Goal: Task Accomplishment & Management: Manage account settings

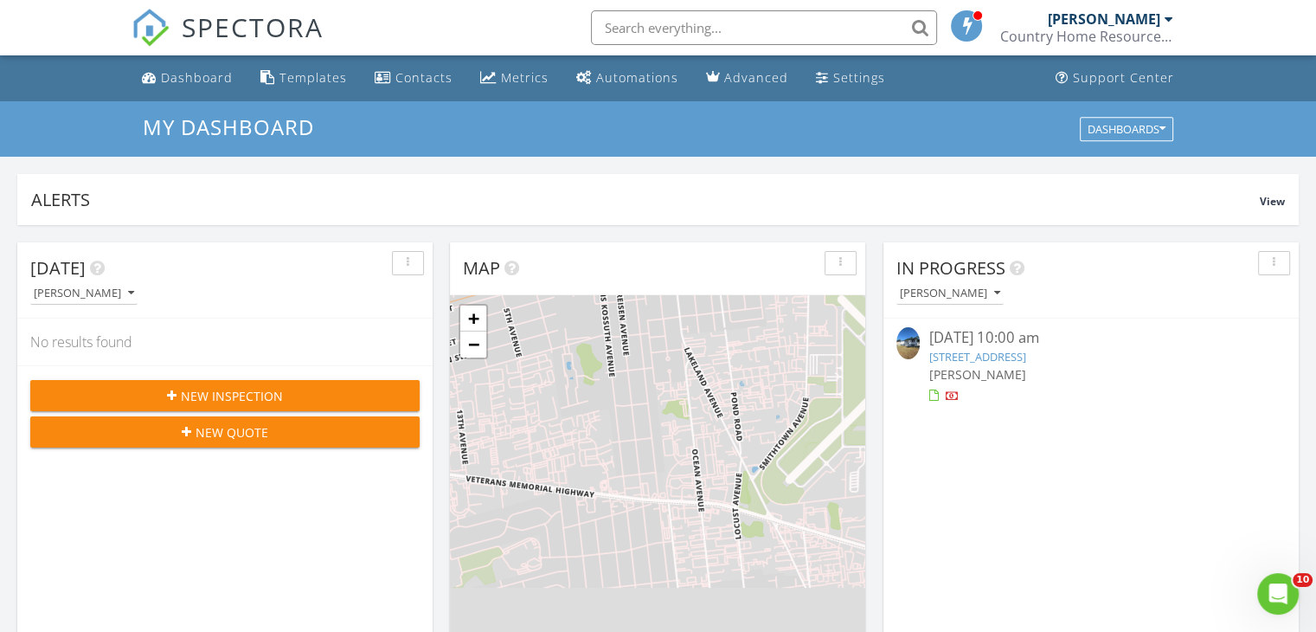
click at [967, 355] on link "[STREET_ADDRESS]" at bounding box center [977, 357] width 97 height 16
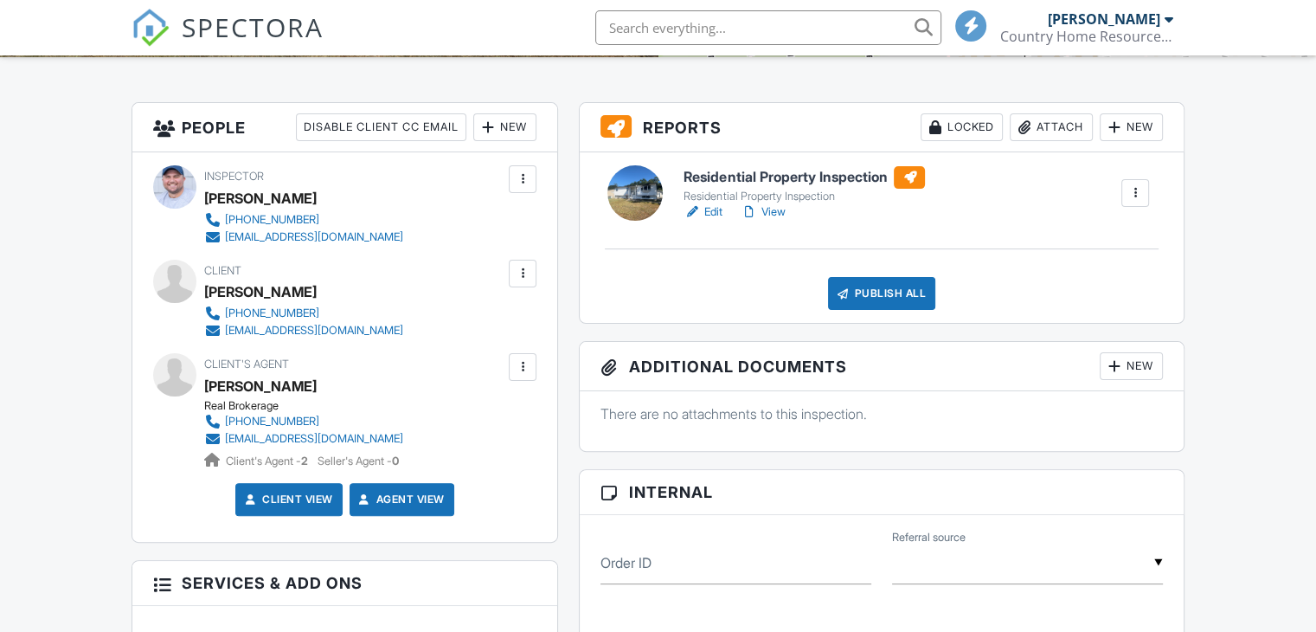
scroll to position [429, 0]
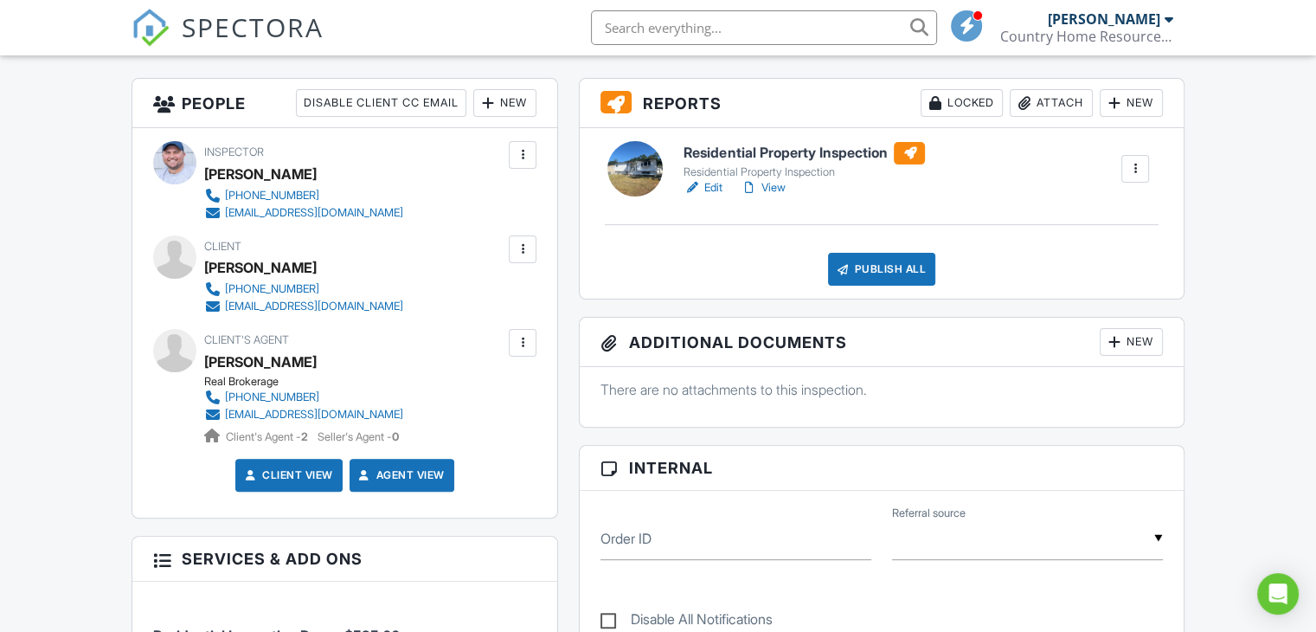
click at [705, 188] on link "Edit" at bounding box center [703, 187] width 39 height 17
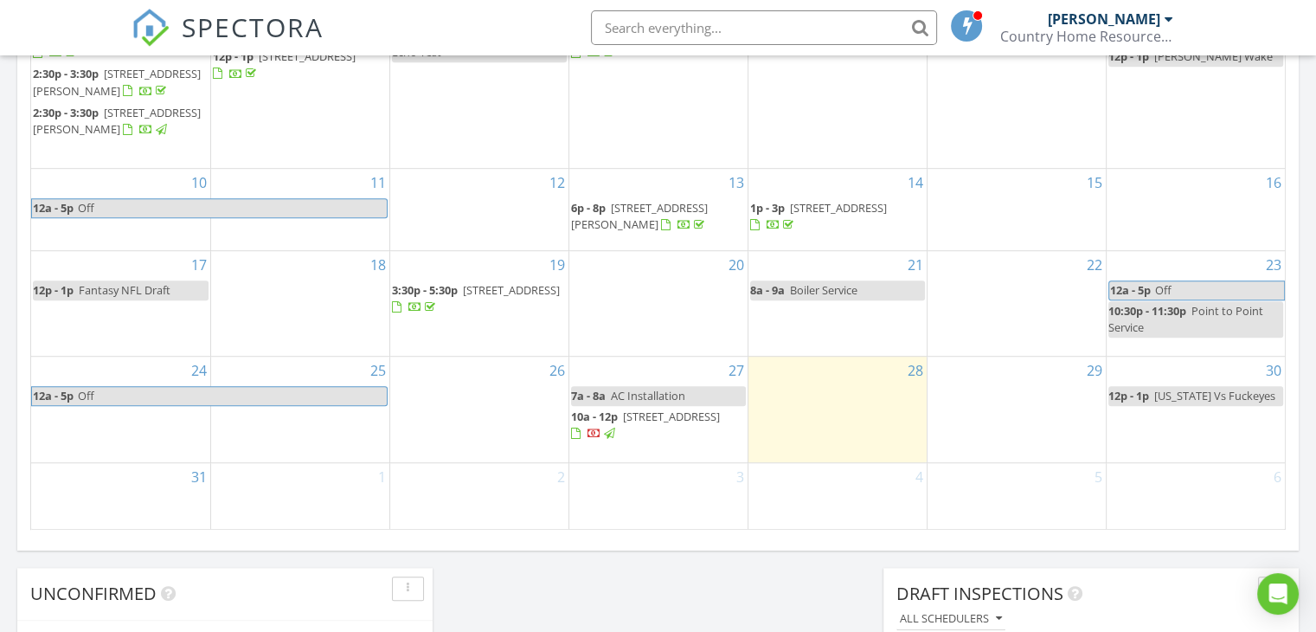
scroll to position [1076, 0]
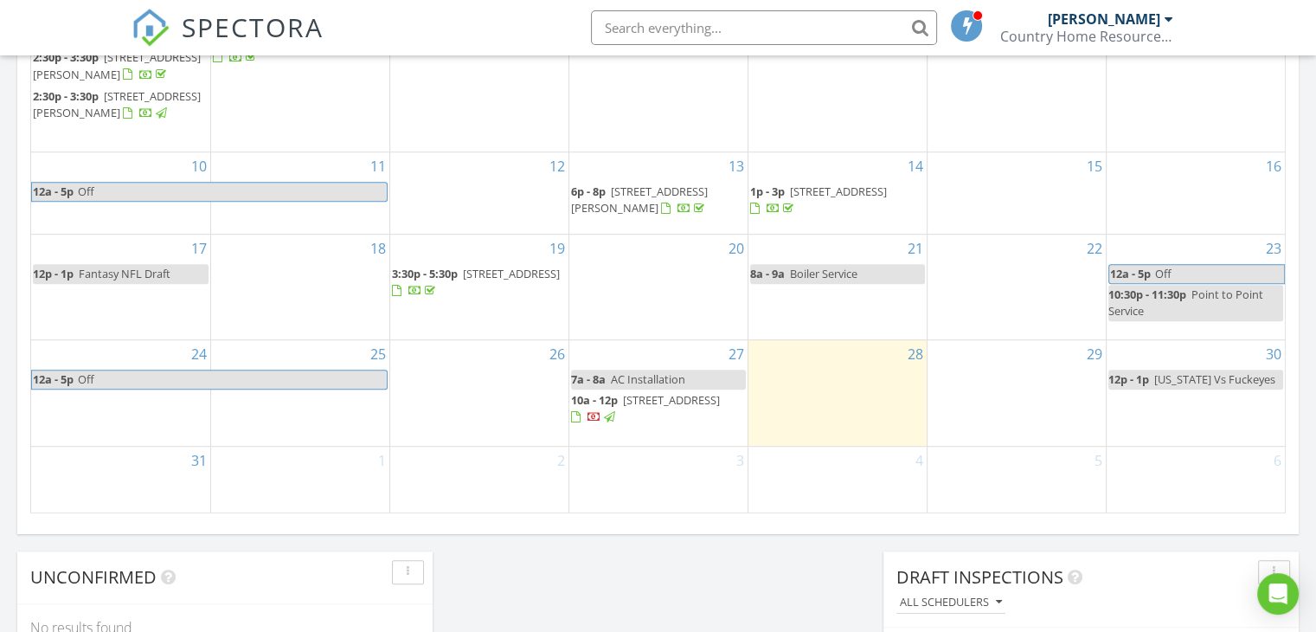
click at [668, 408] on span "[STREET_ADDRESS]" at bounding box center [671, 400] width 97 height 16
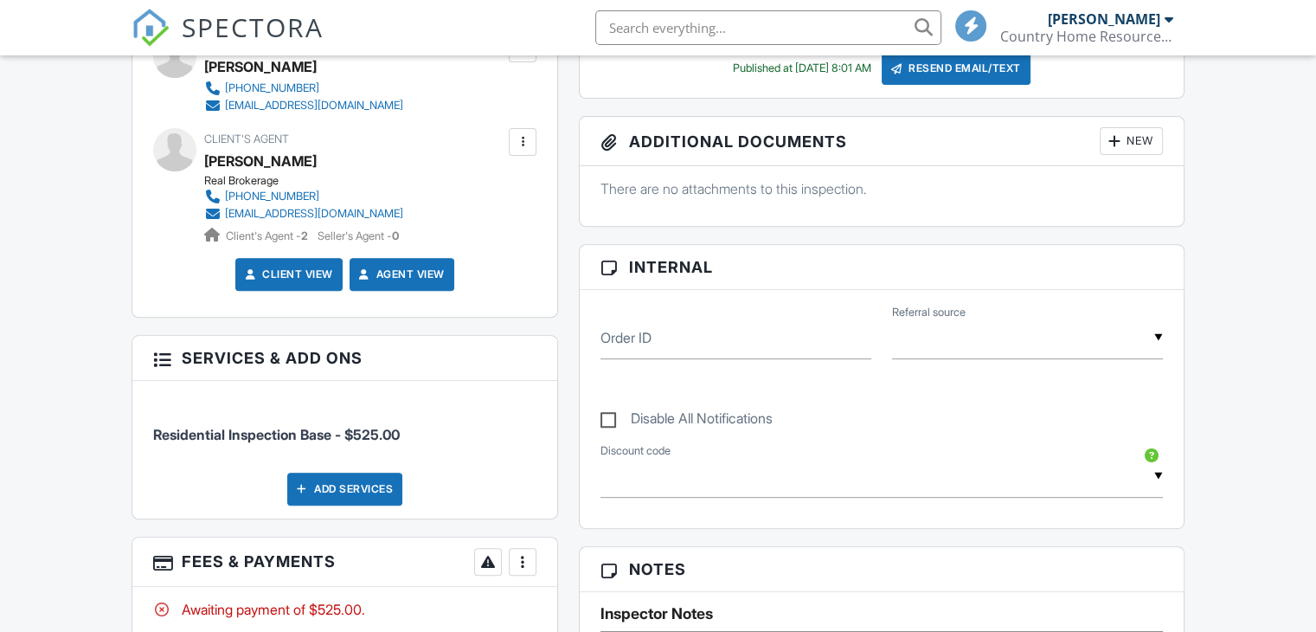
scroll to position [958, 0]
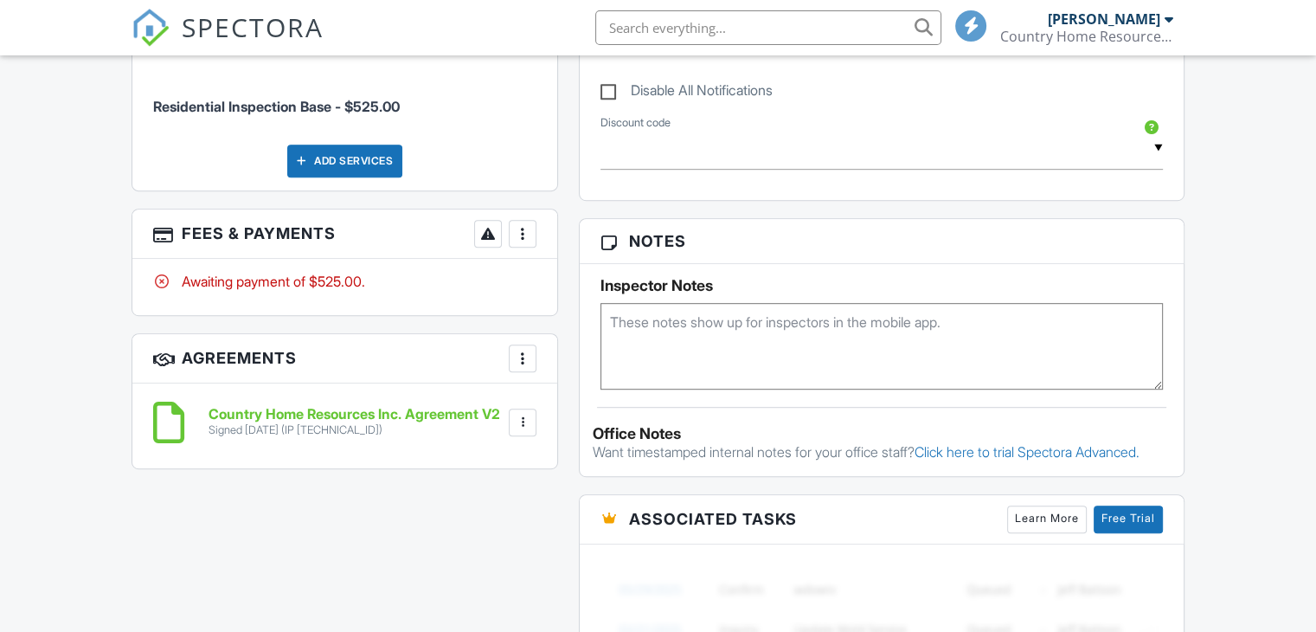
click at [534, 233] on div "More" at bounding box center [523, 234] width 28 height 28
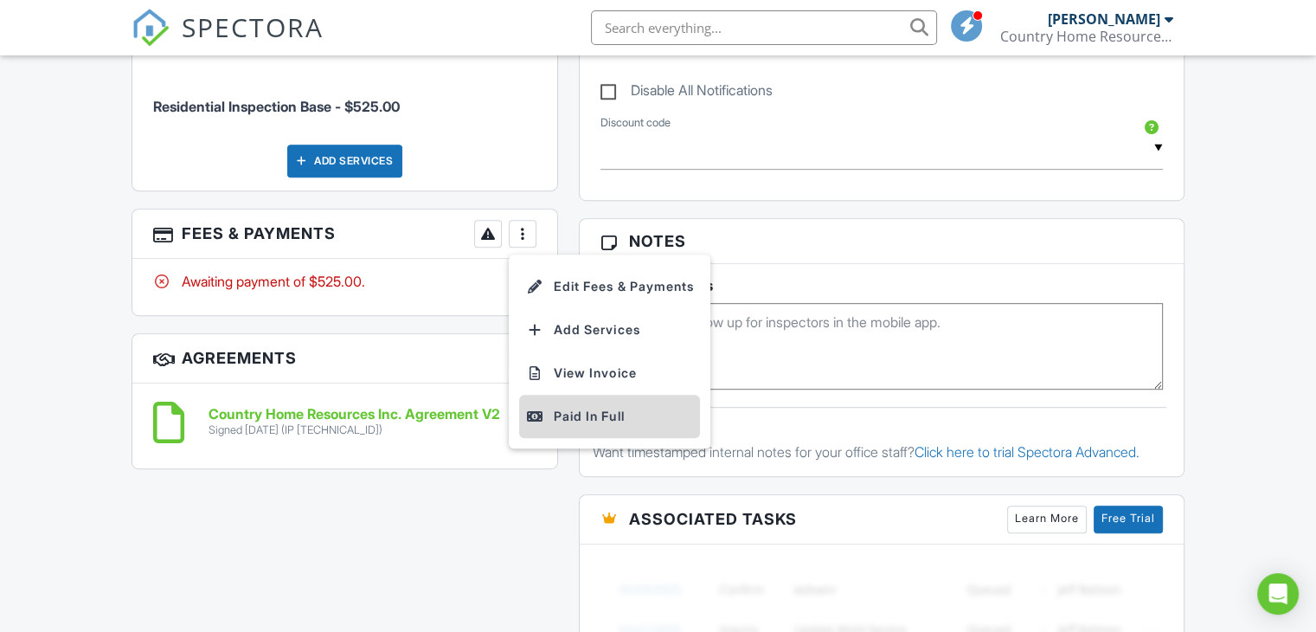
click at [557, 422] on div "Paid In Full" at bounding box center [609, 416] width 167 height 21
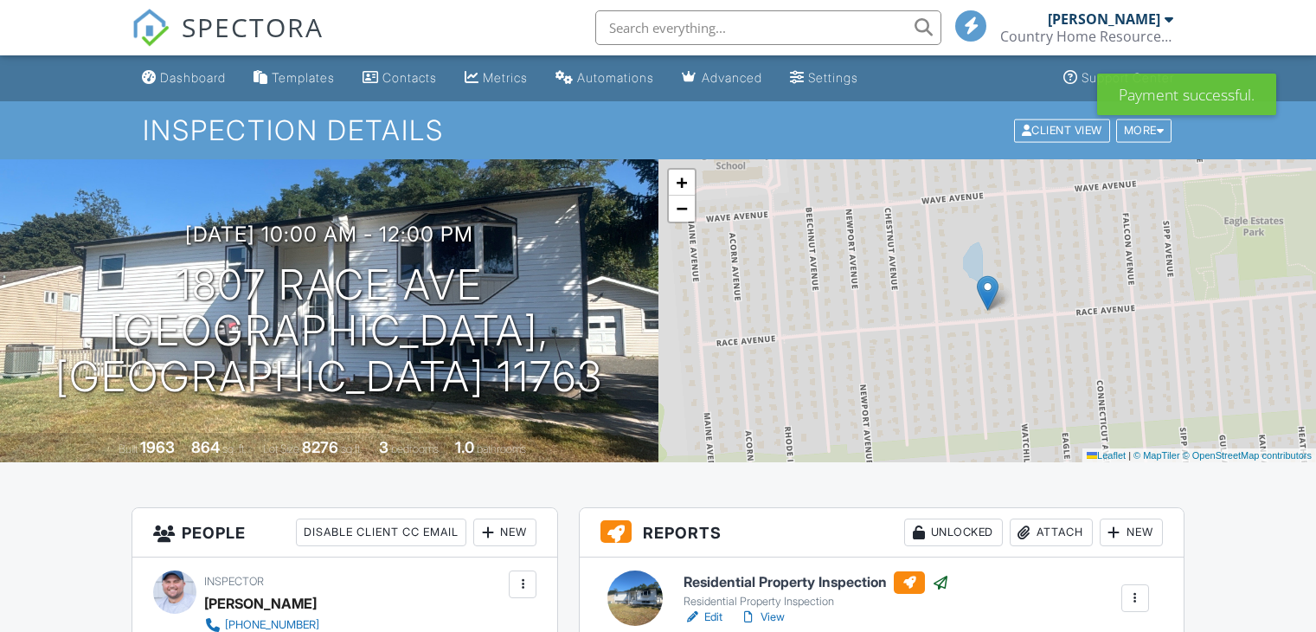
click at [202, 73] on div "Dashboard" at bounding box center [193, 77] width 66 height 15
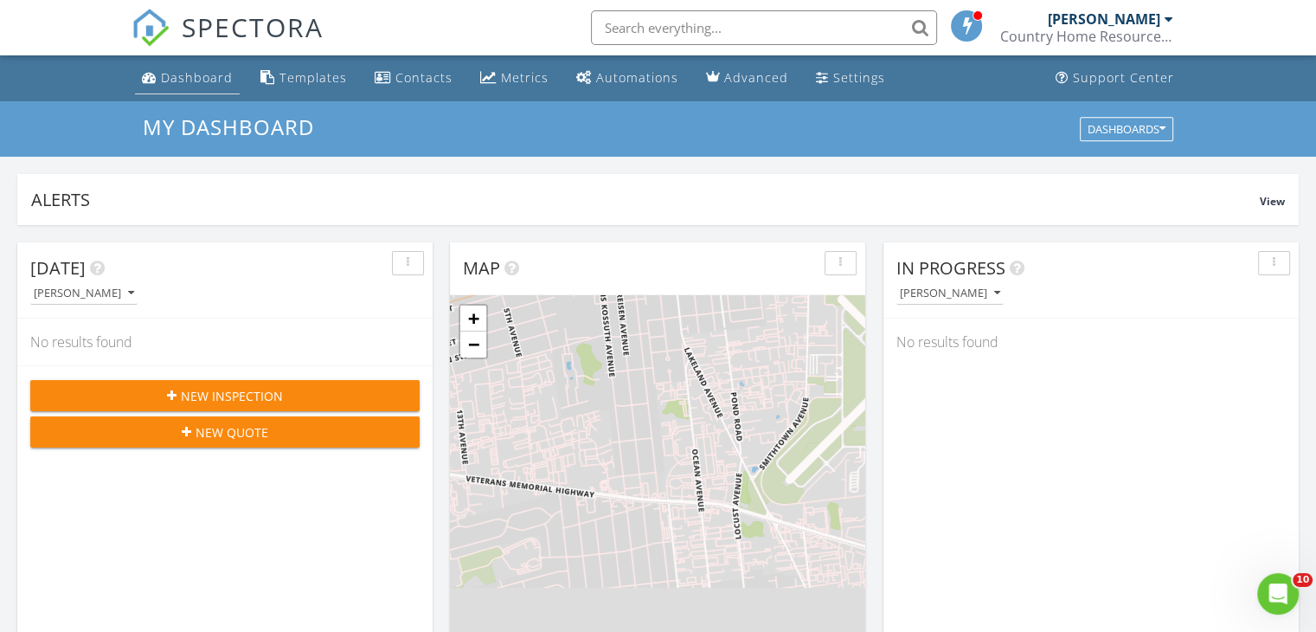
click at [162, 70] on div "Dashboard" at bounding box center [197, 77] width 72 height 16
